Goal: Register for event/course

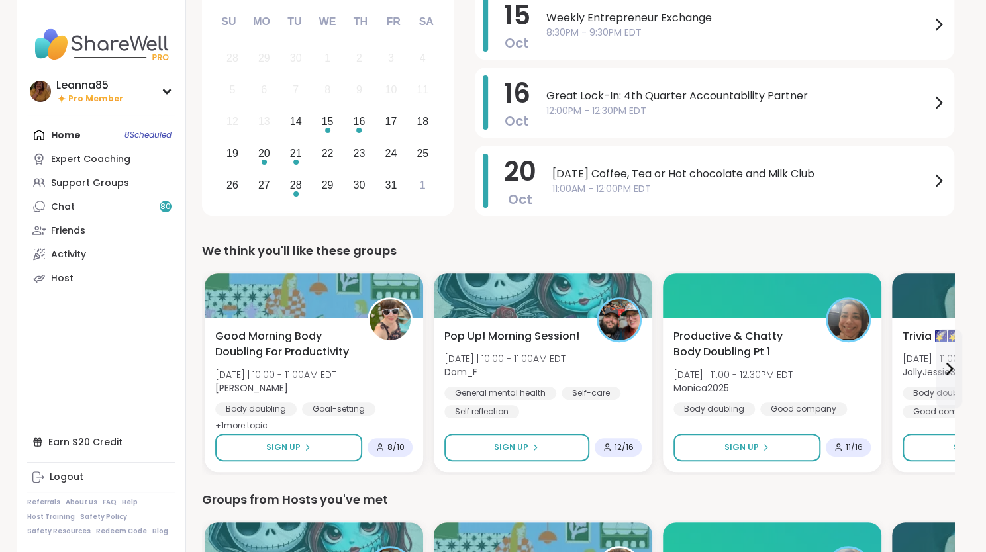
scroll to position [199, 0]
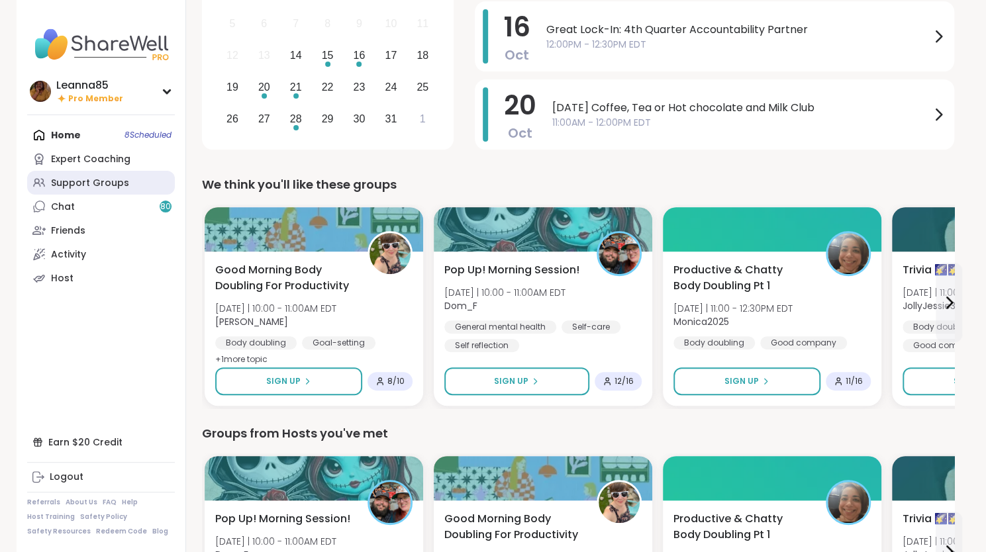
click at [72, 179] on div "Support Groups" at bounding box center [90, 183] width 78 height 13
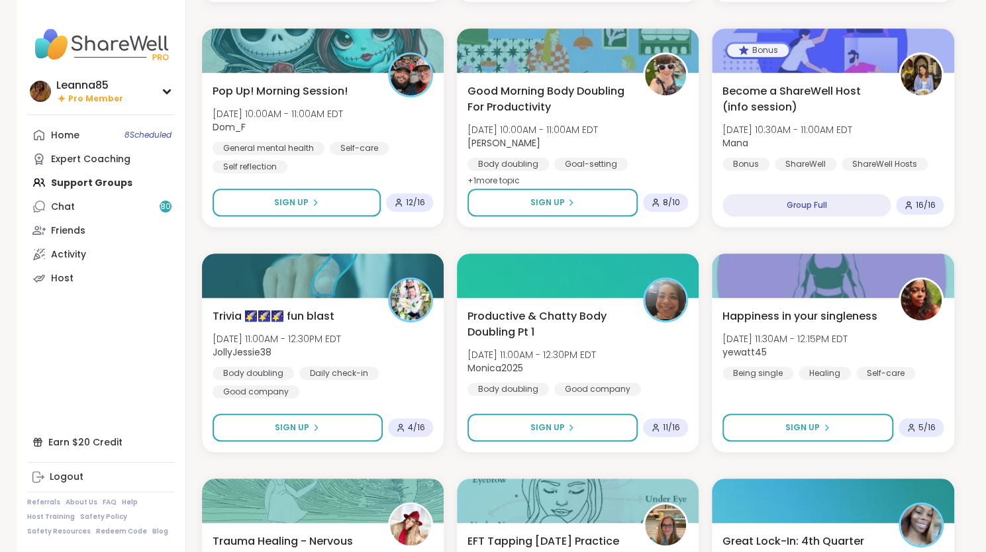
scroll to position [397, 0]
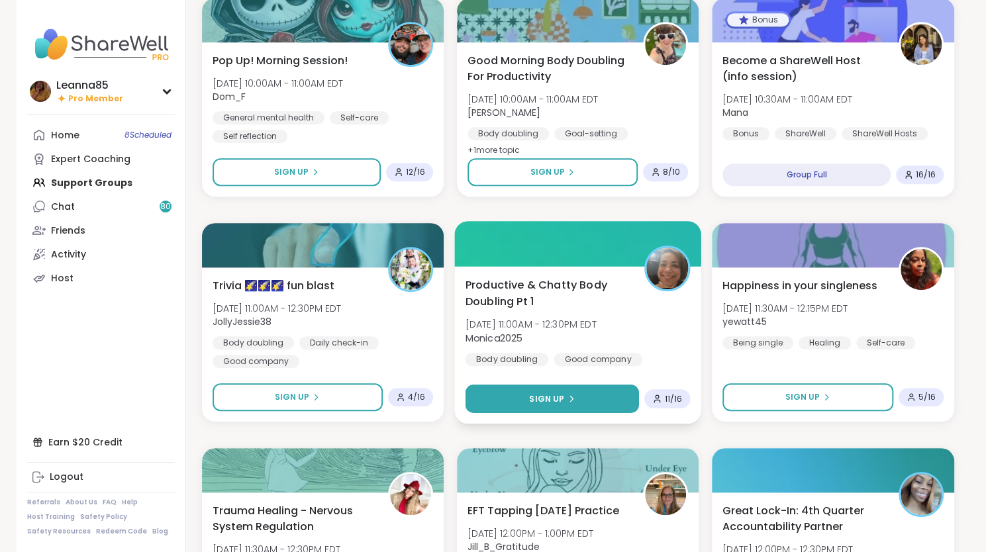
click at [497, 400] on button "Sign Up" at bounding box center [551, 399] width 173 height 28
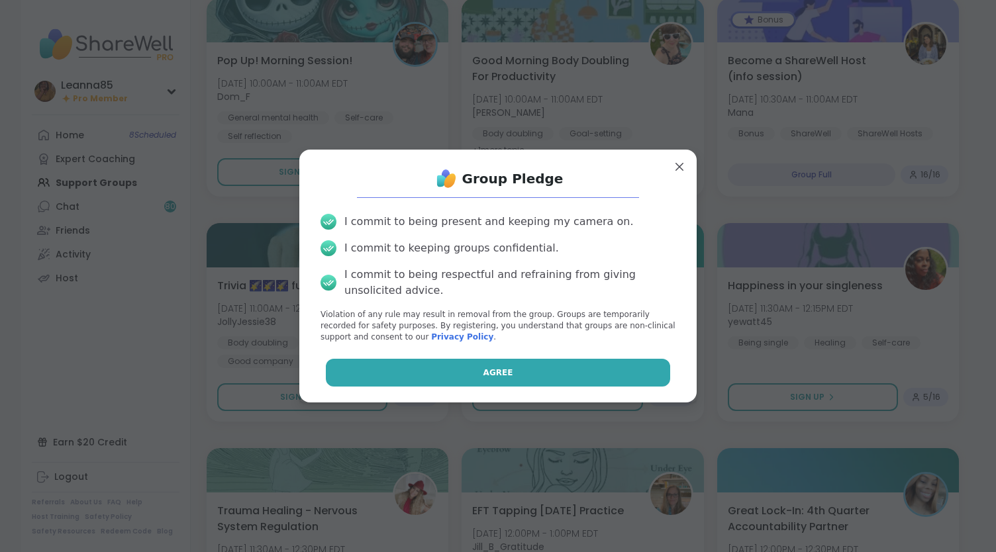
click at [443, 368] on button "Agree" at bounding box center [498, 373] width 345 height 28
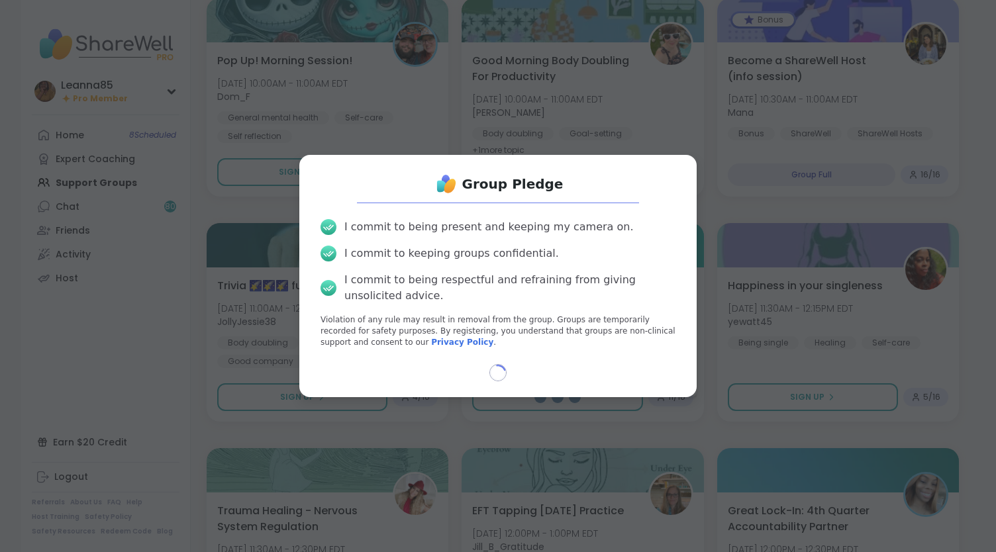
select select "**"
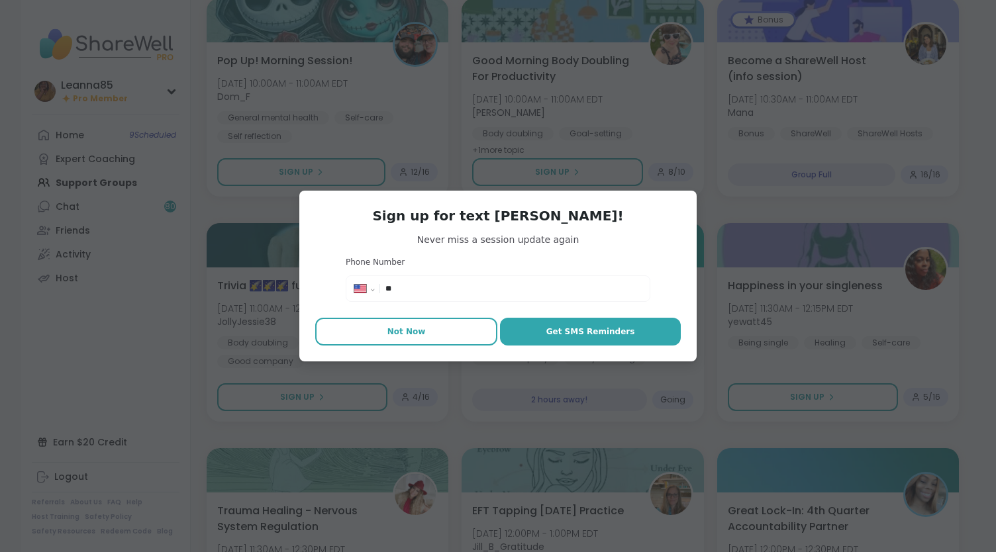
click at [426, 342] on button "Not Now" at bounding box center [406, 332] width 182 height 28
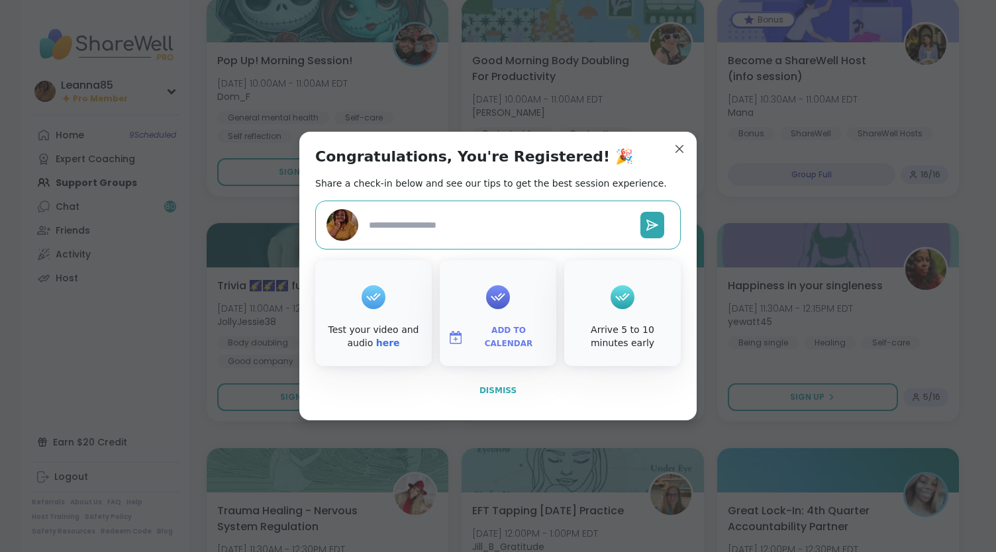
click at [481, 387] on span "Dismiss" at bounding box center [497, 390] width 37 height 9
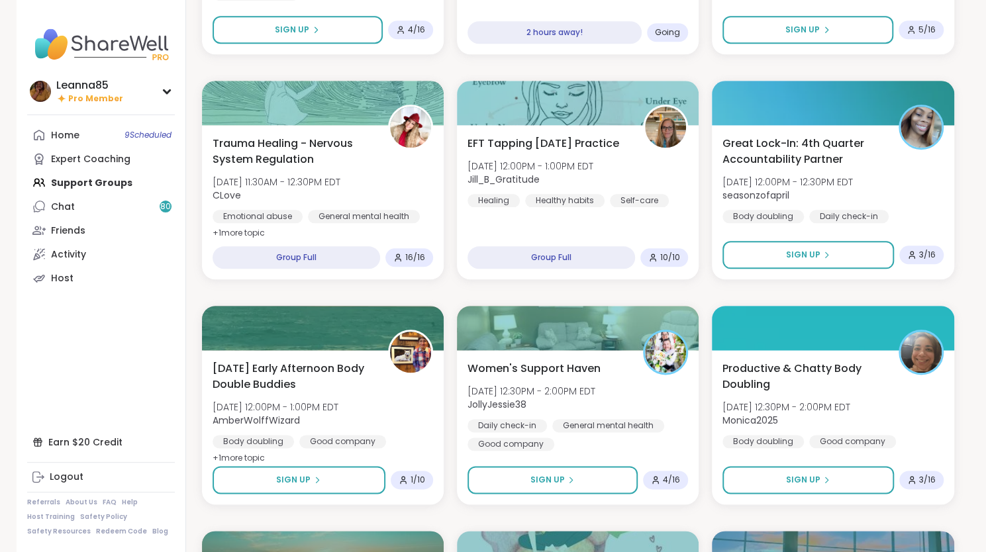
scroll to position [795, 0]
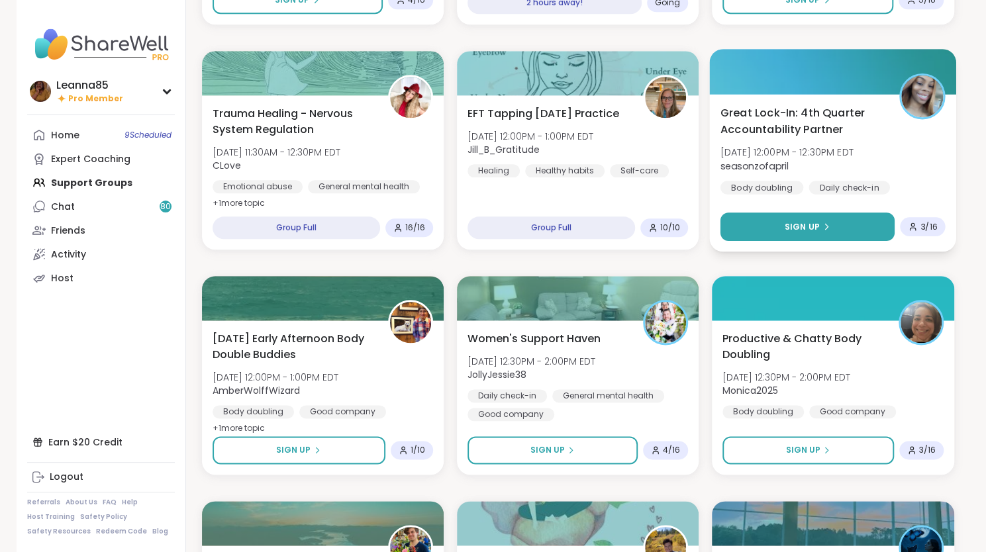
click at [805, 226] on span "Sign Up" at bounding box center [802, 226] width 35 height 12
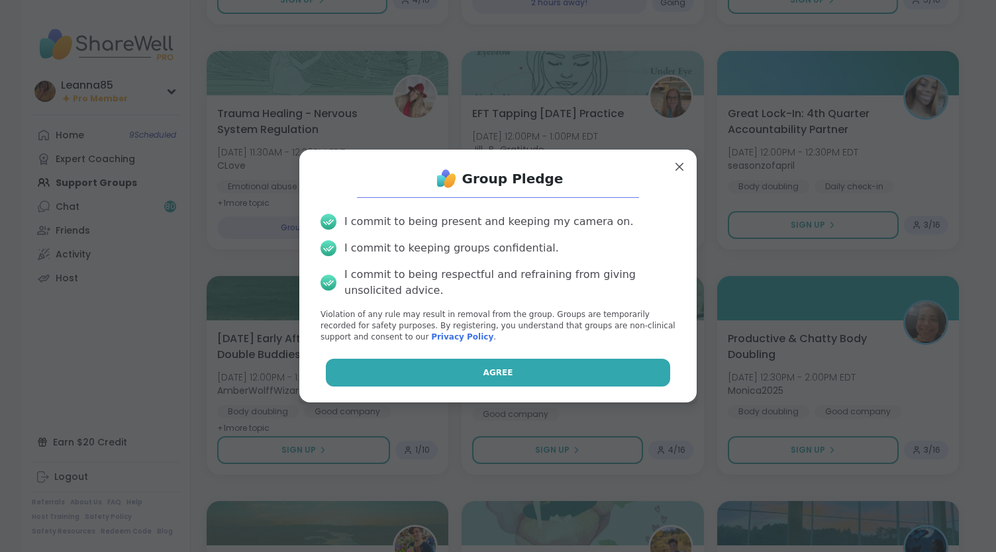
click at [590, 385] on button "Agree" at bounding box center [498, 373] width 345 height 28
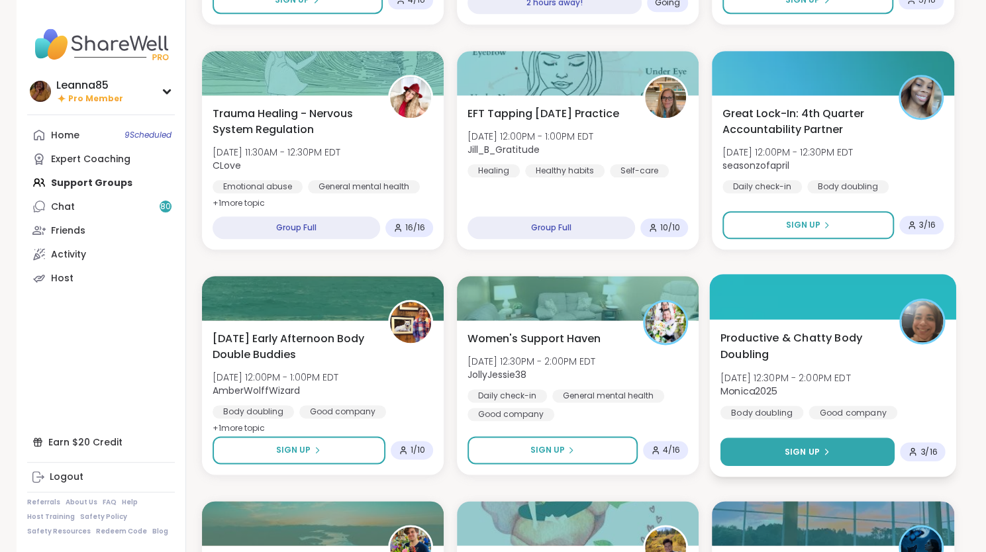
click at [800, 451] on span "Sign Up" at bounding box center [802, 452] width 35 height 12
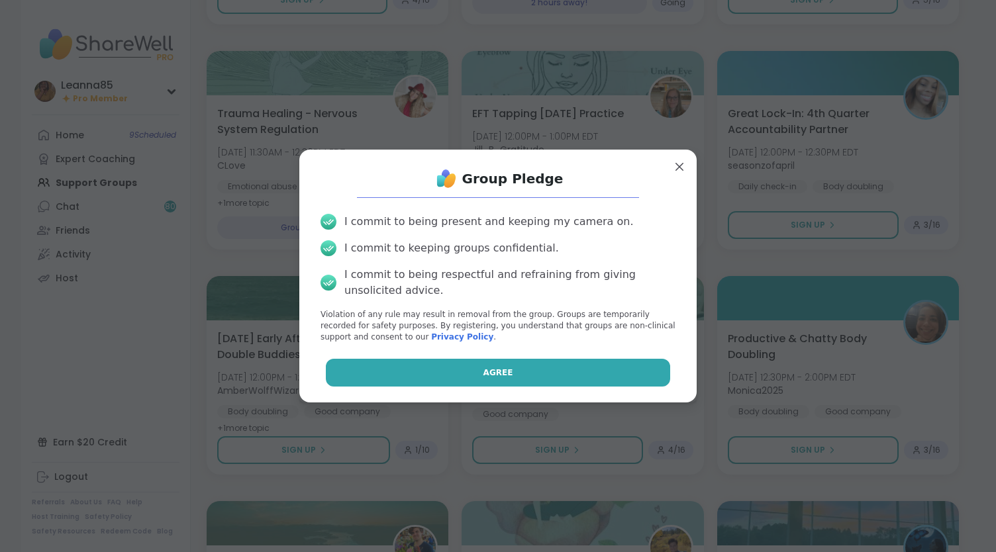
click at [571, 374] on button "Agree" at bounding box center [498, 373] width 345 height 28
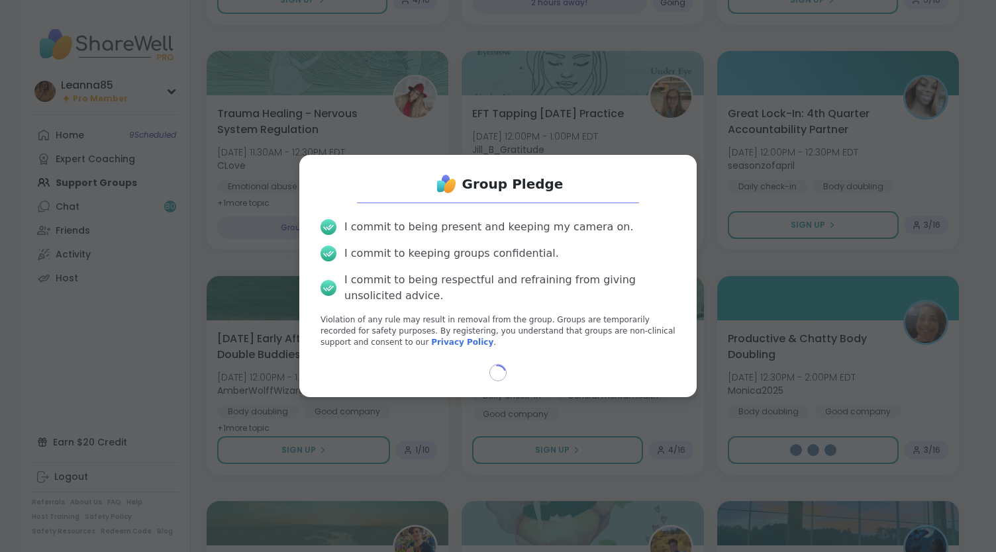
select select "**"
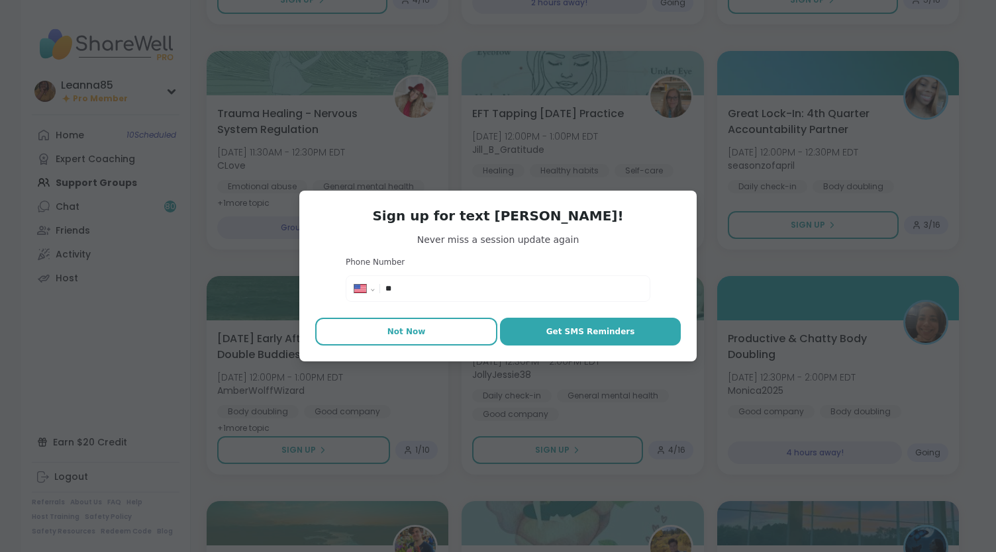
click at [387, 326] on span "Not Now" at bounding box center [406, 332] width 38 height 12
type textarea "*"
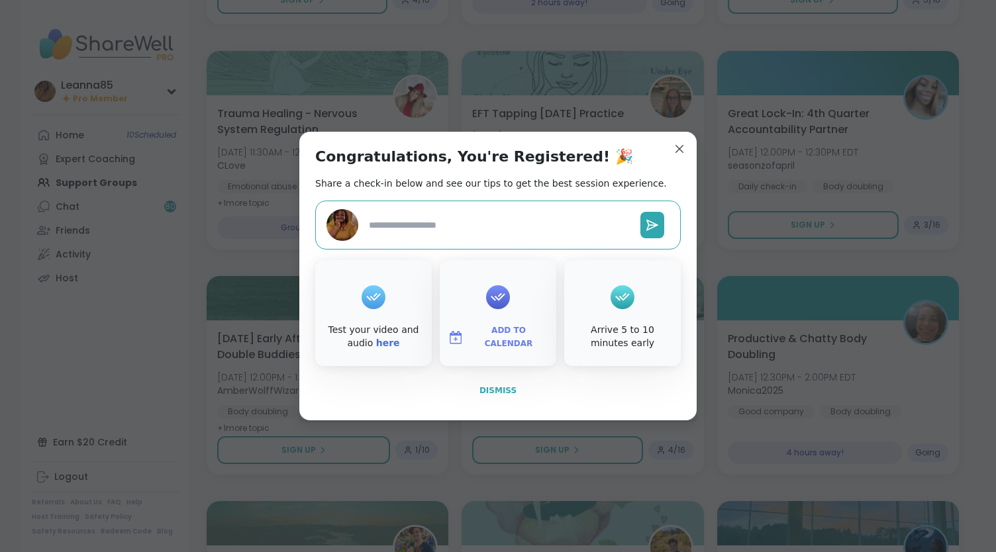
click at [485, 386] on span "Dismiss" at bounding box center [497, 390] width 37 height 9
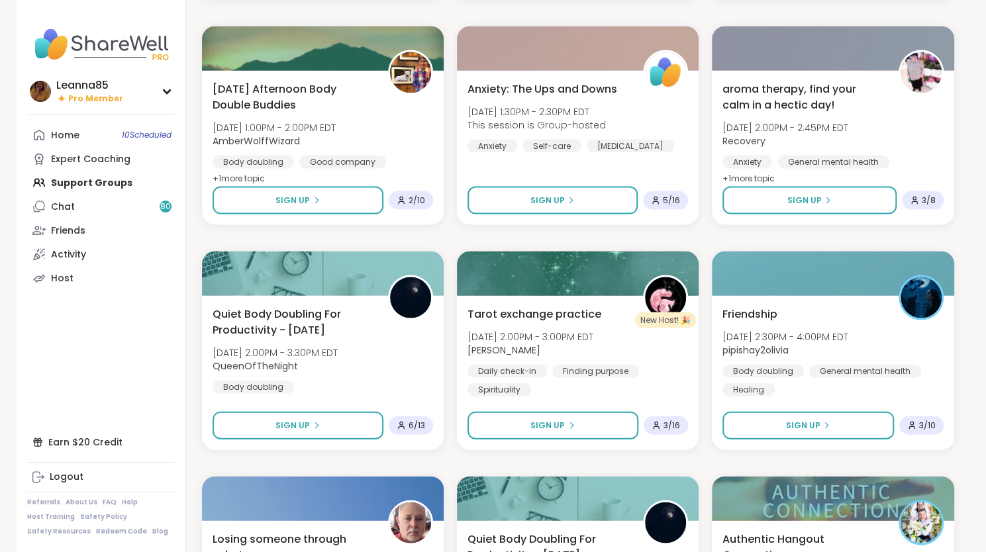
scroll to position [1523, 0]
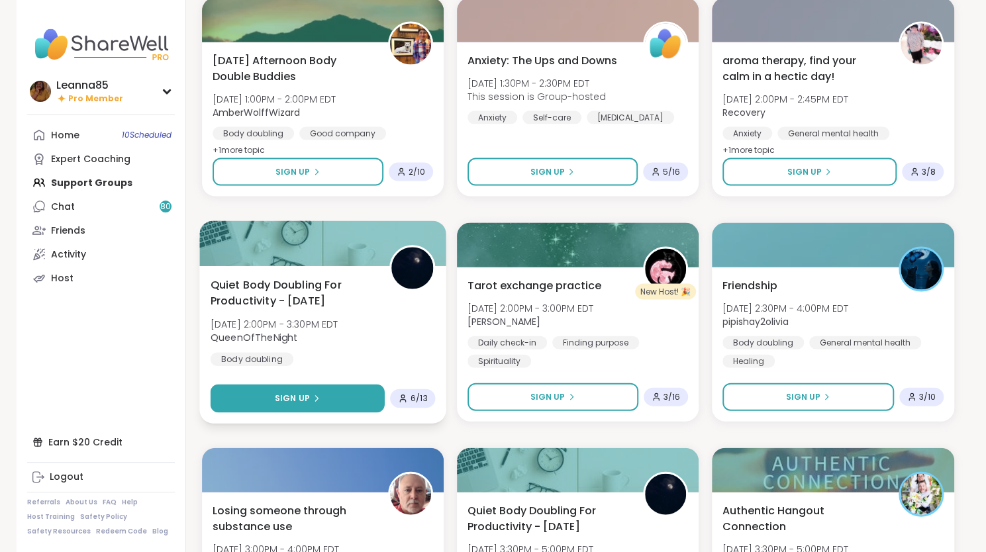
click at [358, 398] on button "Sign Up" at bounding box center [297, 399] width 174 height 28
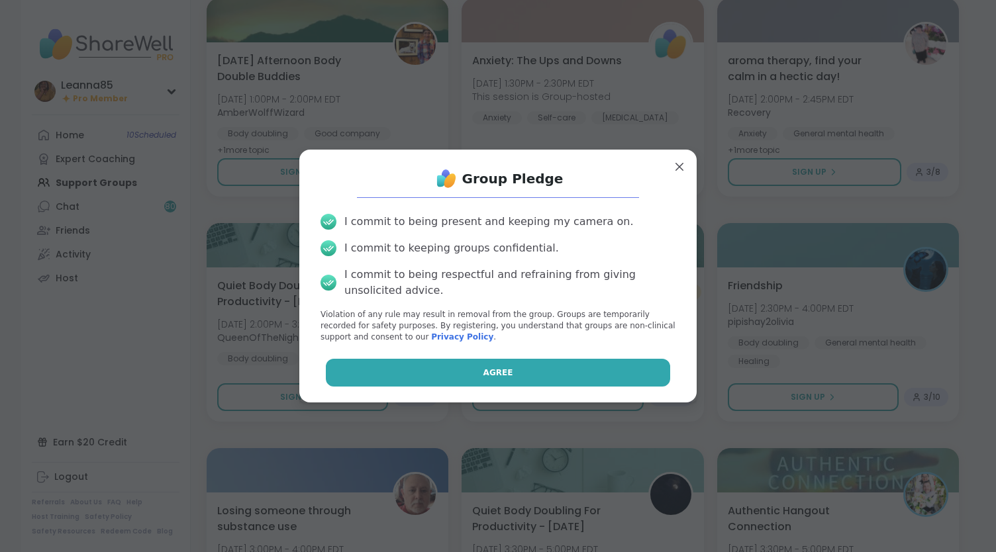
click at [386, 378] on button "Agree" at bounding box center [498, 373] width 345 height 28
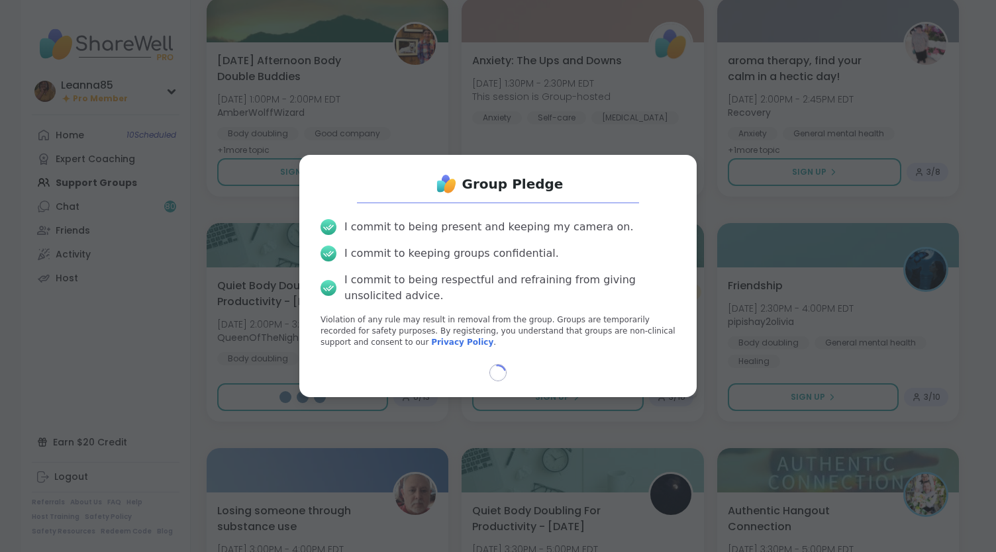
select select "**"
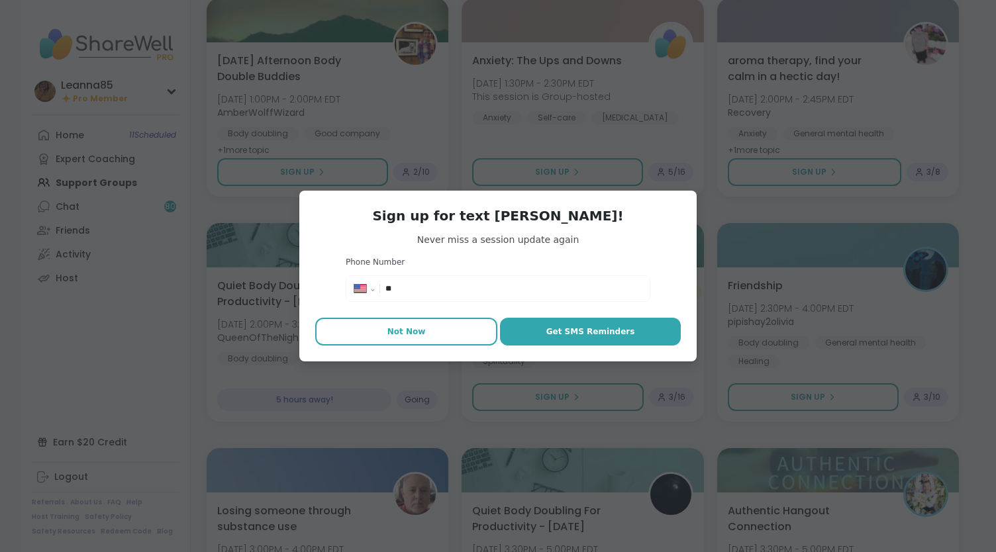
click at [422, 337] on button "Not Now" at bounding box center [406, 332] width 182 height 28
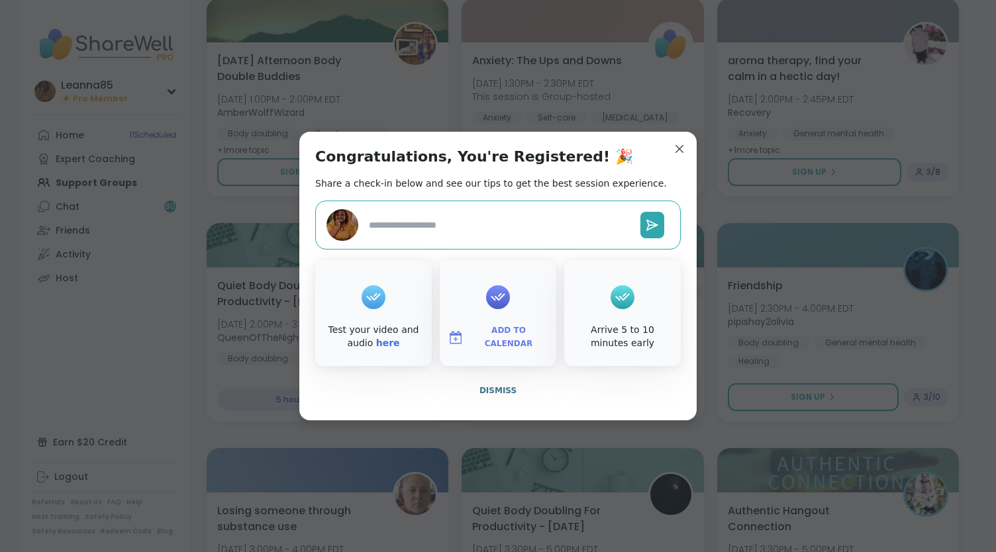
type textarea "*"
click at [483, 391] on span "Dismiss" at bounding box center [497, 390] width 37 height 9
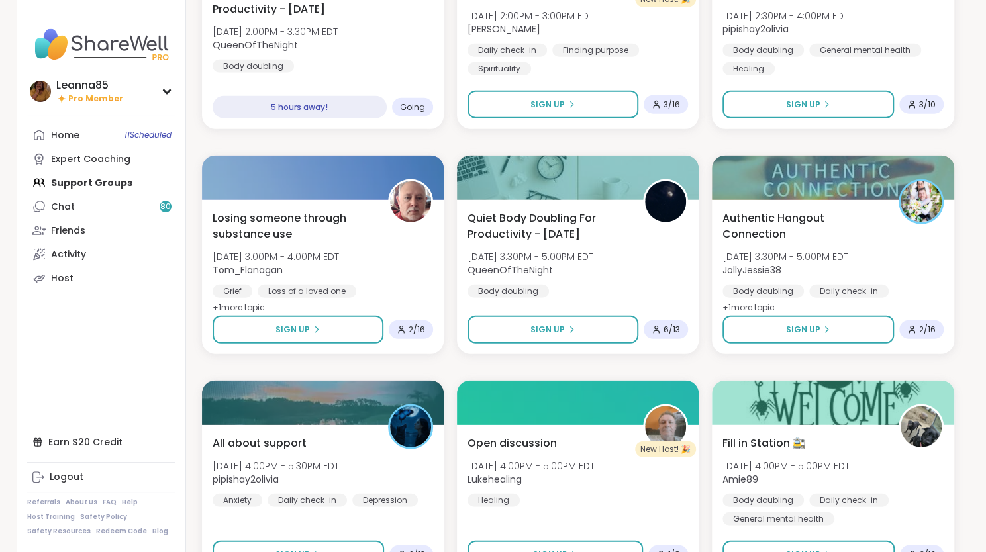
scroll to position [1788, 0]
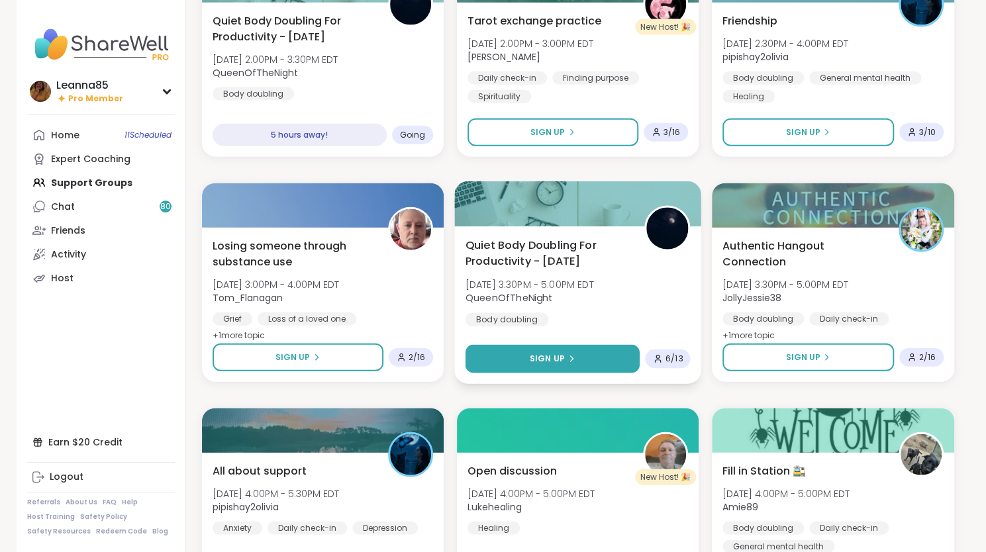
click at [522, 354] on button "Sign Up" at bounding box center [552, 359] width 174 height 28
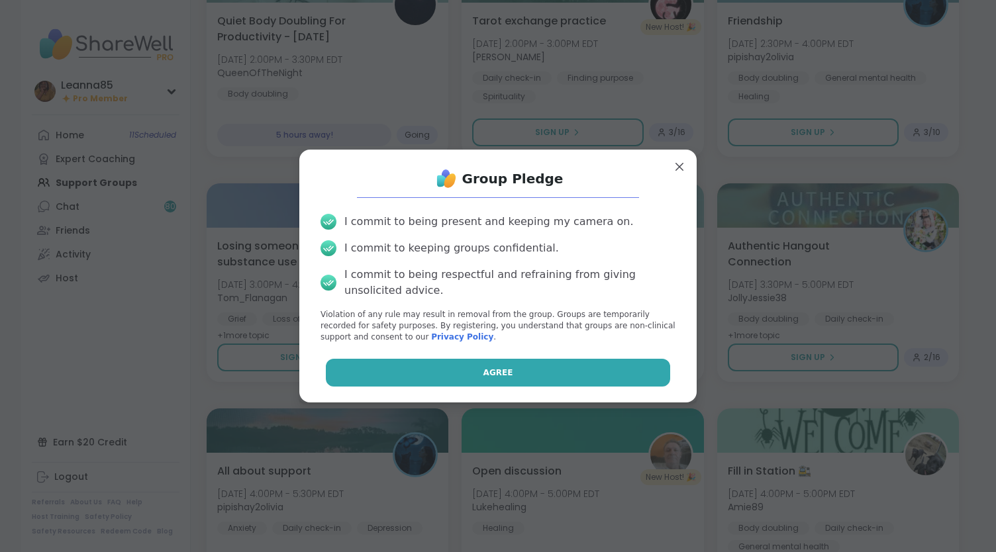
click at [517, 373] on button "Agree" at bounding box center [498, 373] width 345 height 28
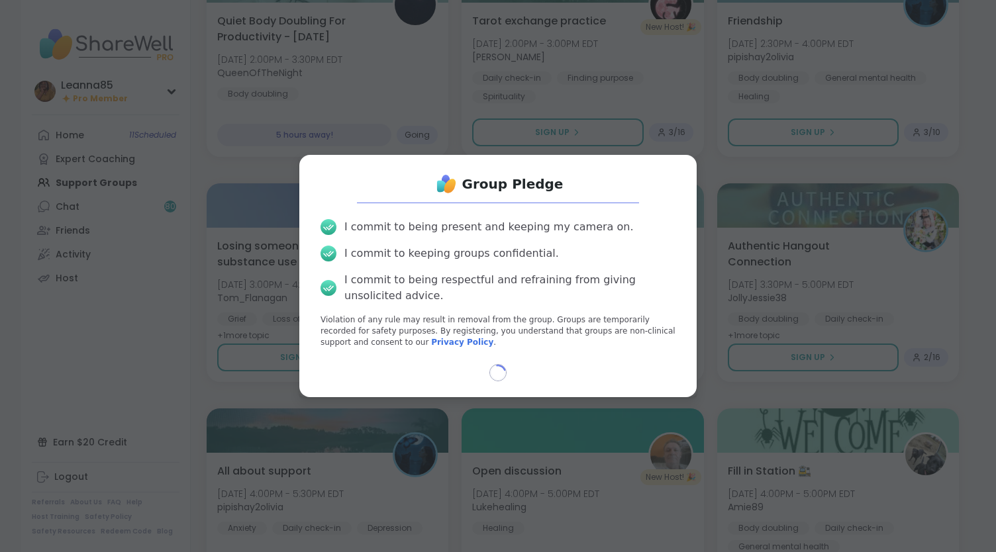
select select "**"
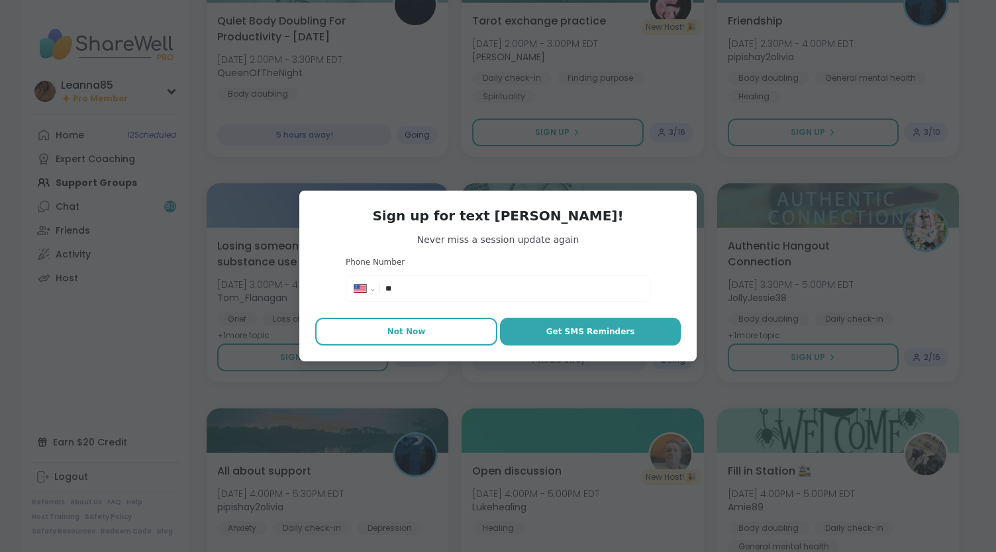
click at [422, 337] on button "Not Now" at bounding box center [406, 332] width 182 height 28
type textarea "*"
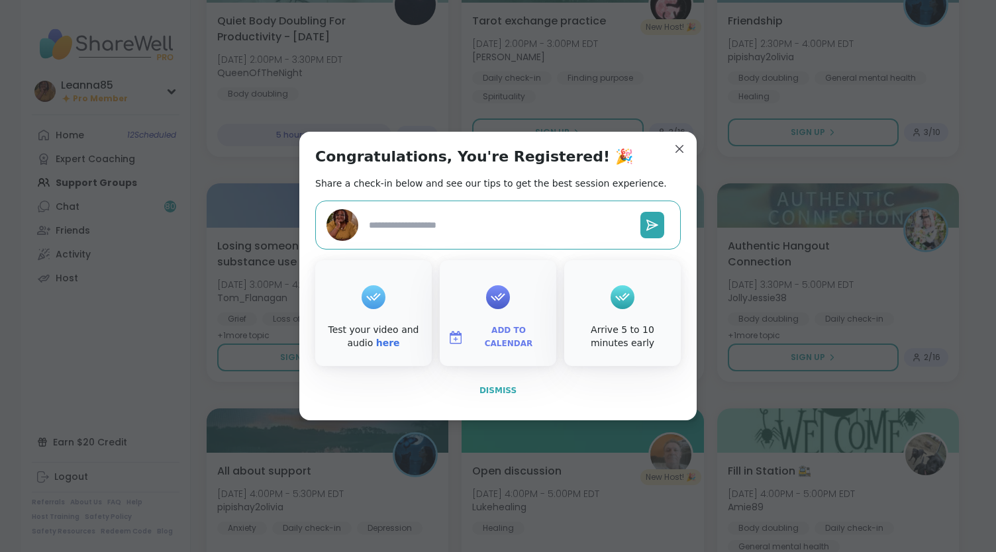
click at [499, 394] on span "Dismiss" at bounding box center [497, 390] width 37 height 9
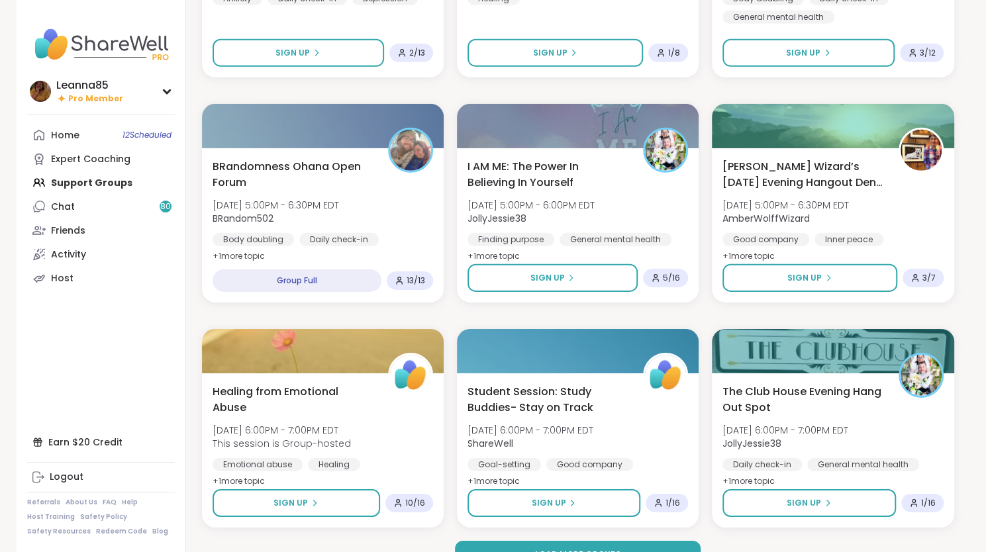
scroll to position [2346, 0]
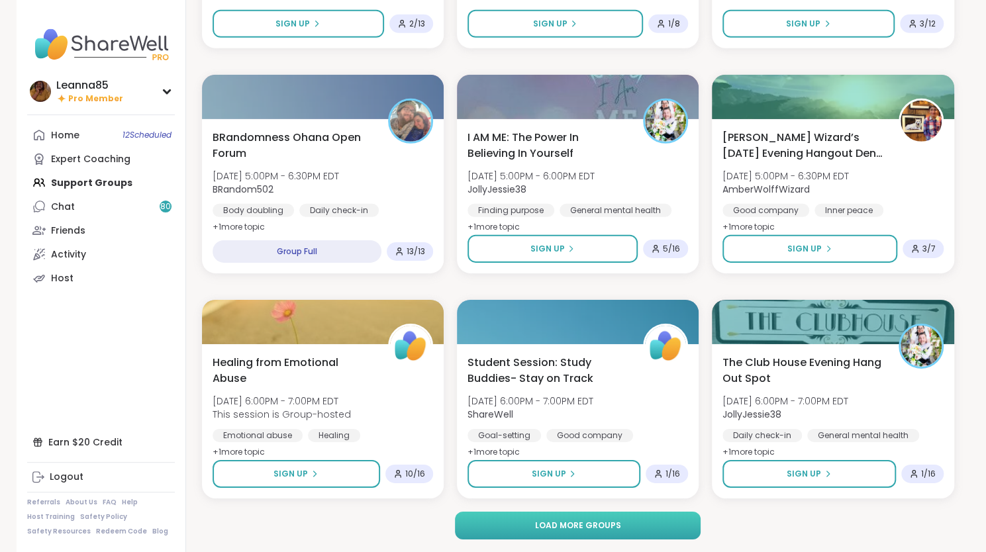
click at [571, 520] on span "Load more groups" at bounding box center [577, 526] width 86 height 12
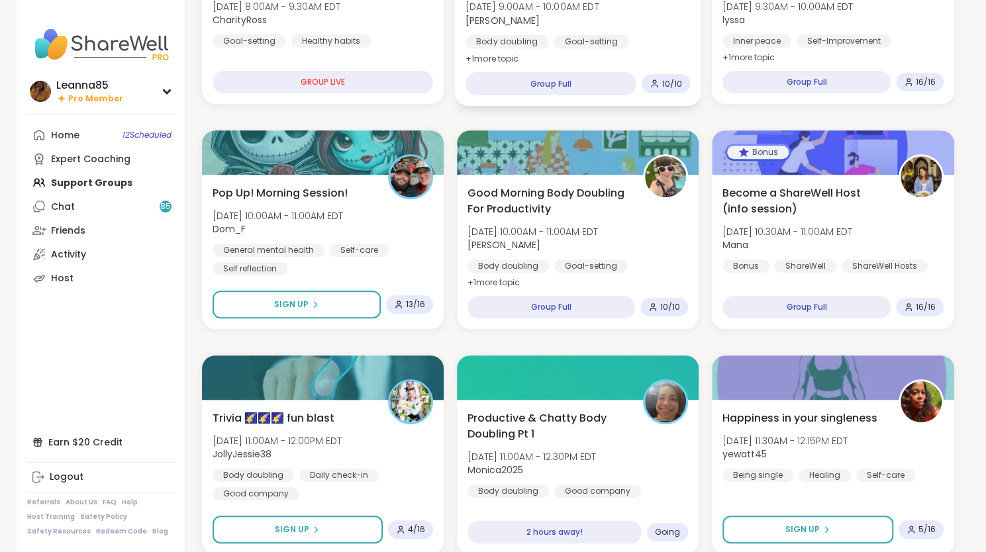
scroll to position [199, 0]
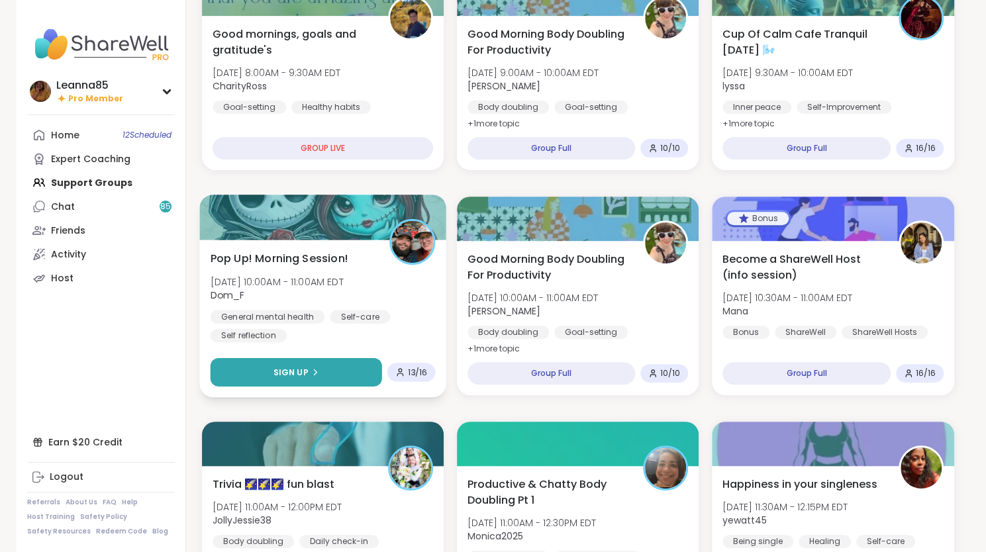
click at [320, 366] on button "Sign Up" at bounding box center [295, 372] width 171 height 28
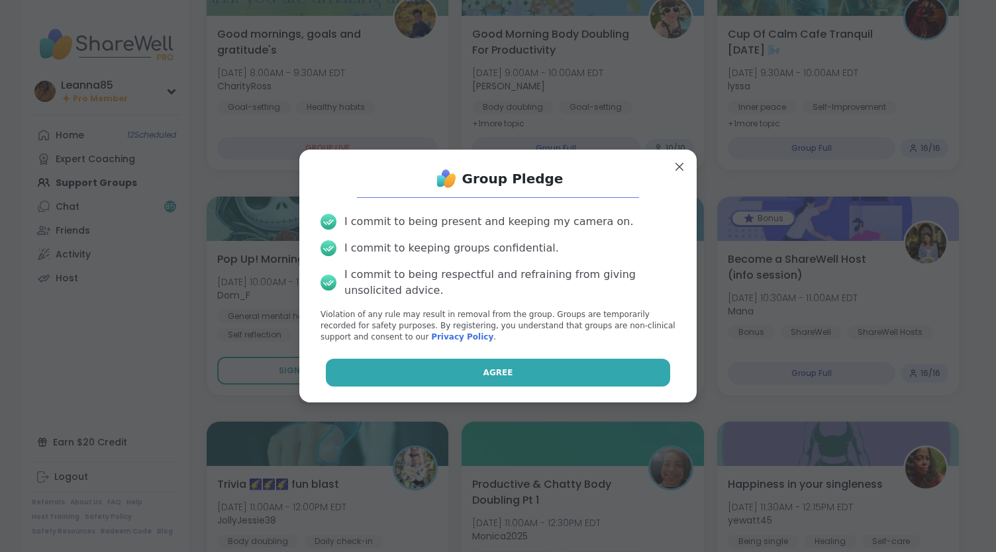
click at [365, 363] on button "Agree" at bounding box center [498, 373] width 345 height 28
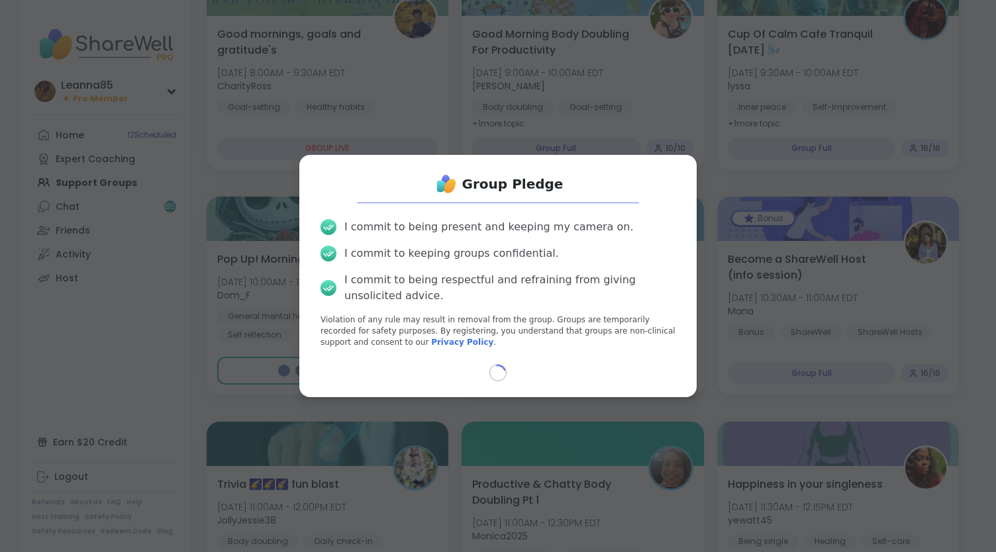
select select "**"
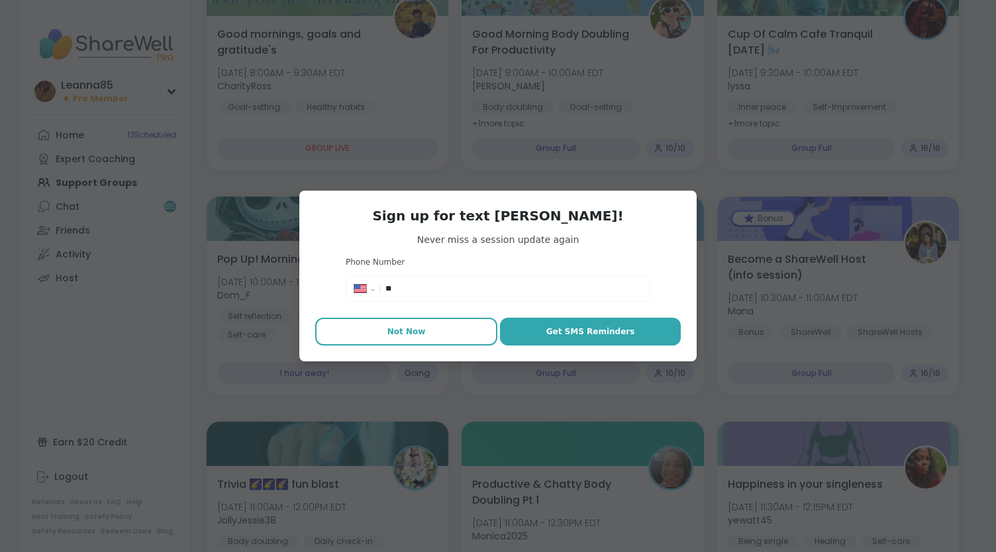
click at [401, 330] on span "Not Now" at bounding box center [406, 332] width 38 height 12
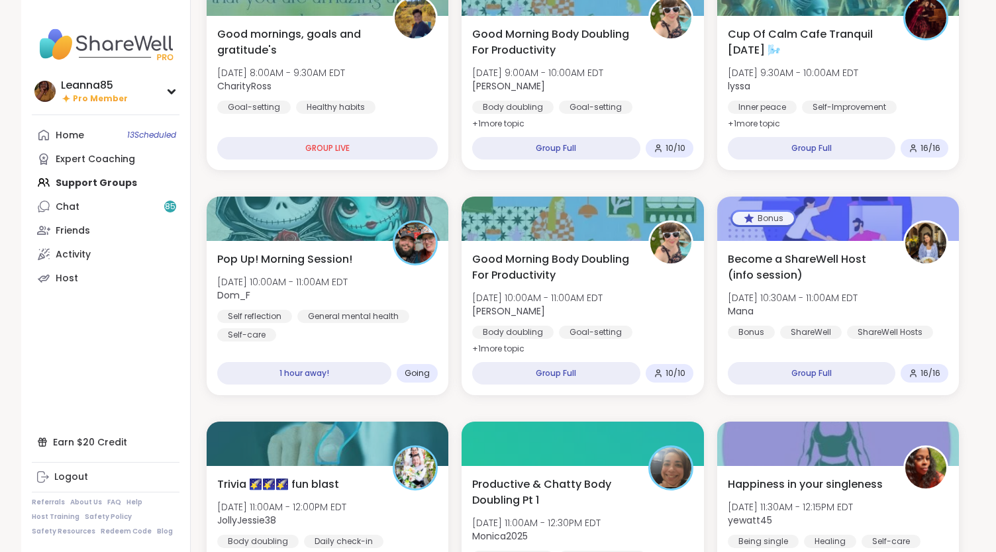
type textarea "*"
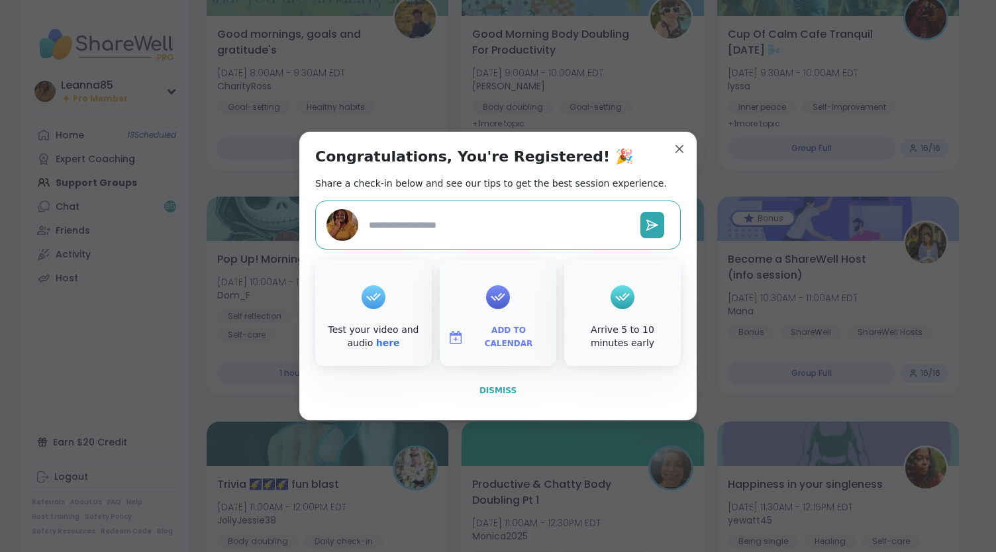
click at [499, 395] on span "Dismiss" at bounding box center [497, 391] width 37 height 12
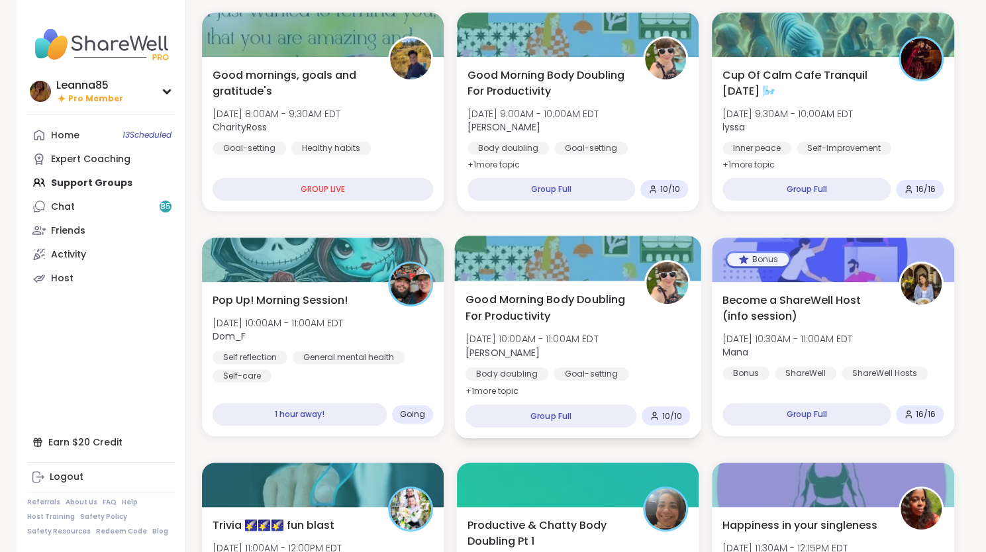
scroll to position [0, 0]
